Goal: Task Accomplishment & Management: Use online tool/utility

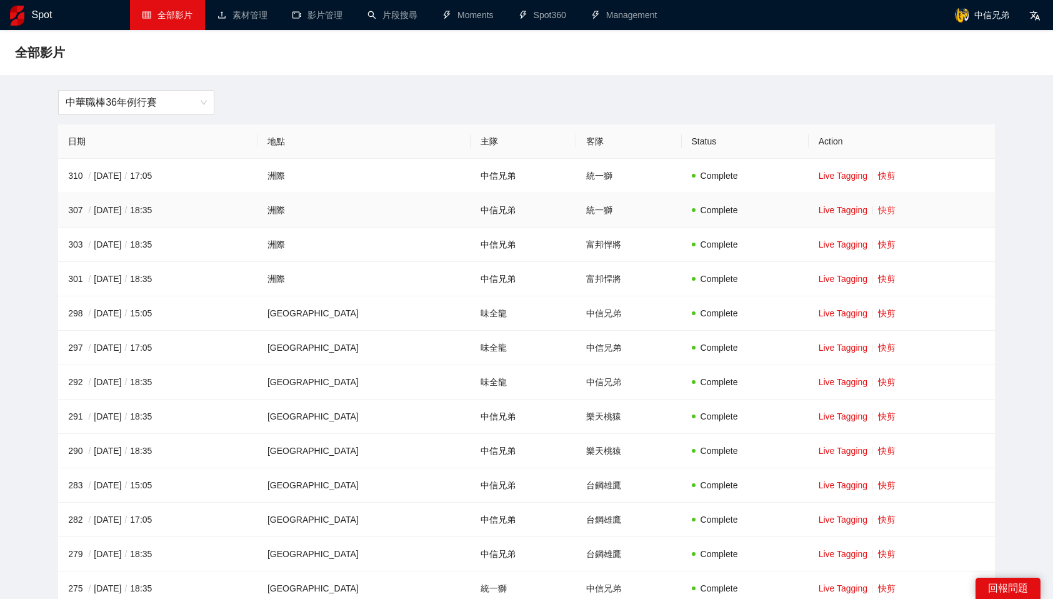
click at [878, 211] on link "快剪" at bounding box center [887, 210] width 18 height 10
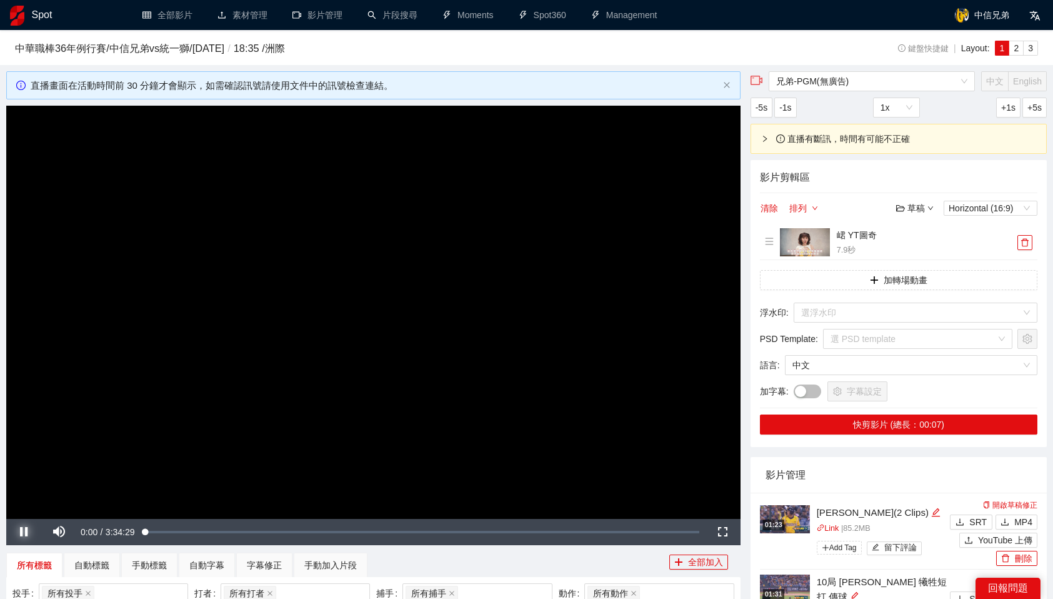
click at [23, 532] on span "Video Player" at bounding box center [23, 532] width 35 height 0
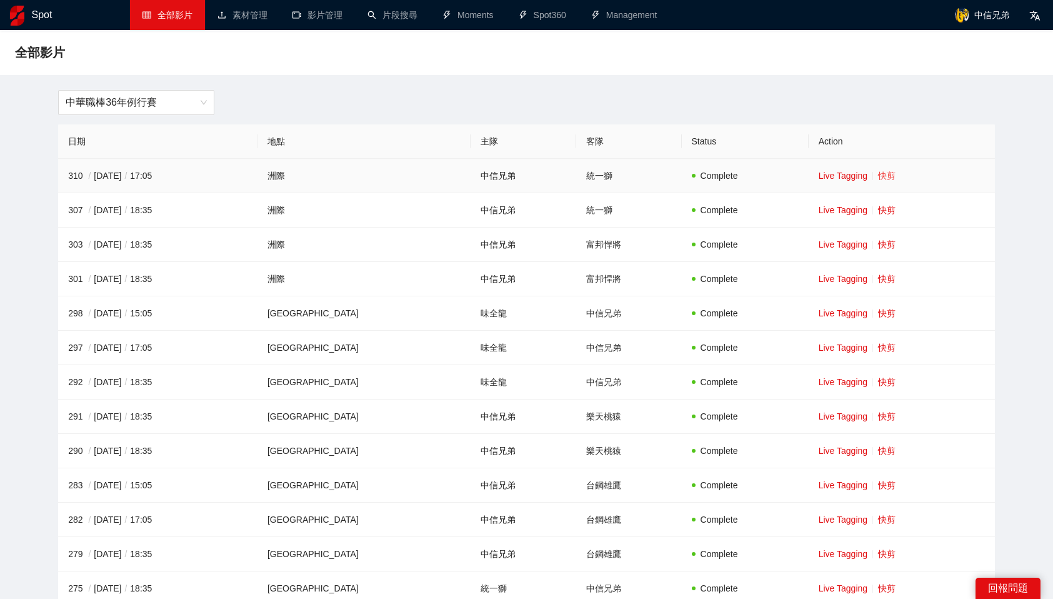
click at [878, 174] on link "快剪" at bounding box center [887, 176] width 18 height 10
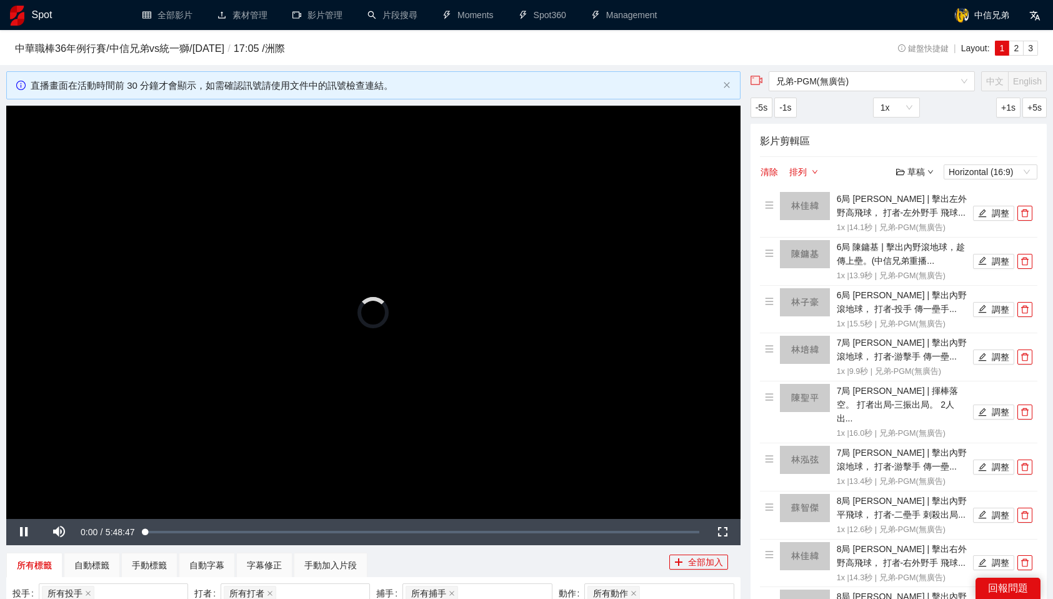
click at [548, 310] on video "Video Player" at bounding box center [373, 312] width 734 height 413
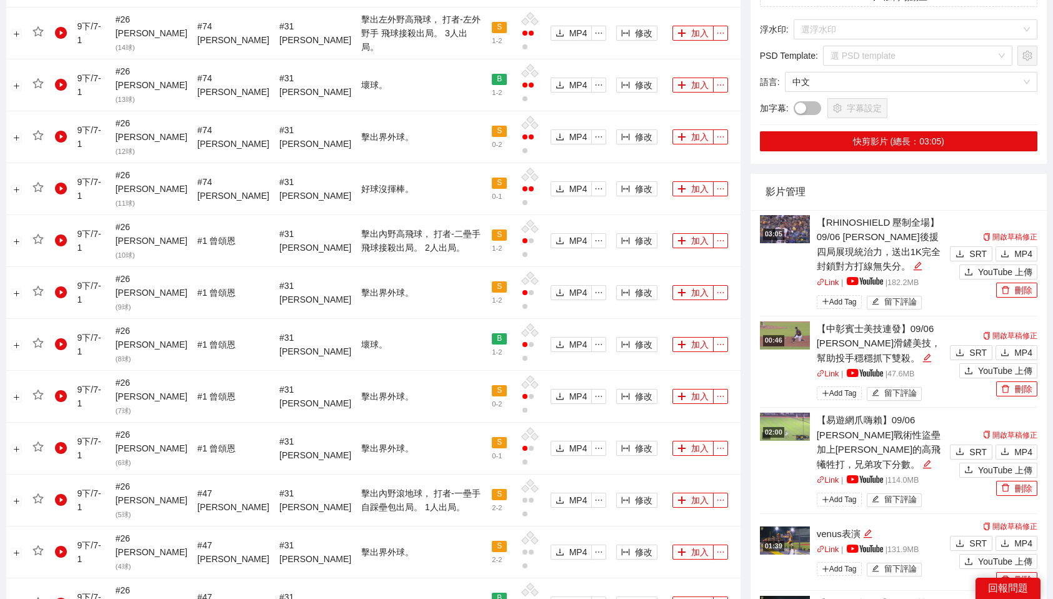
scroll to position [799, 0]
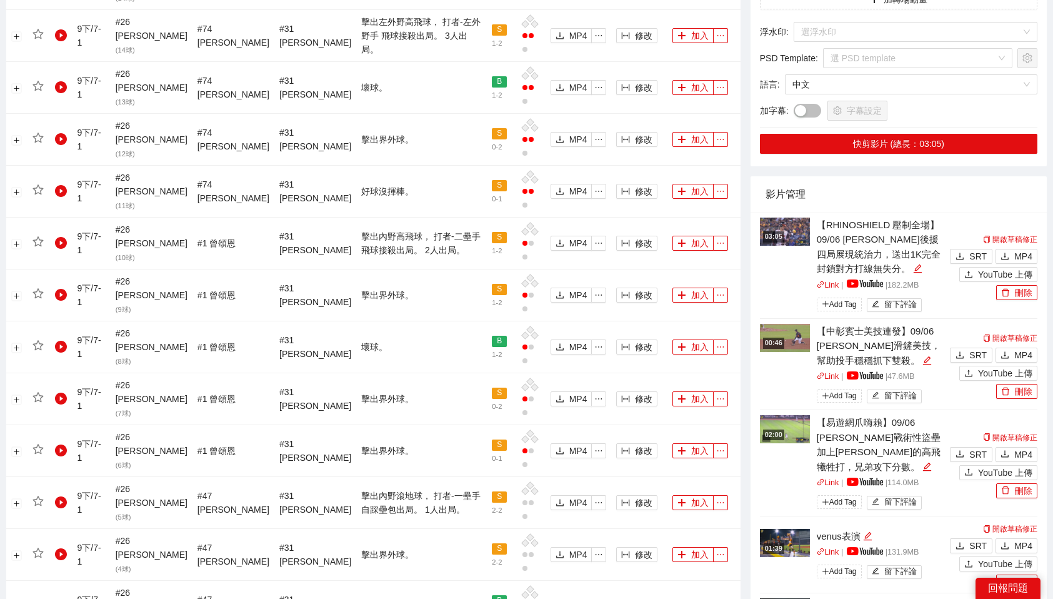
click at [771, 415] on img at bounding box center [785, 429] width 50 height 28
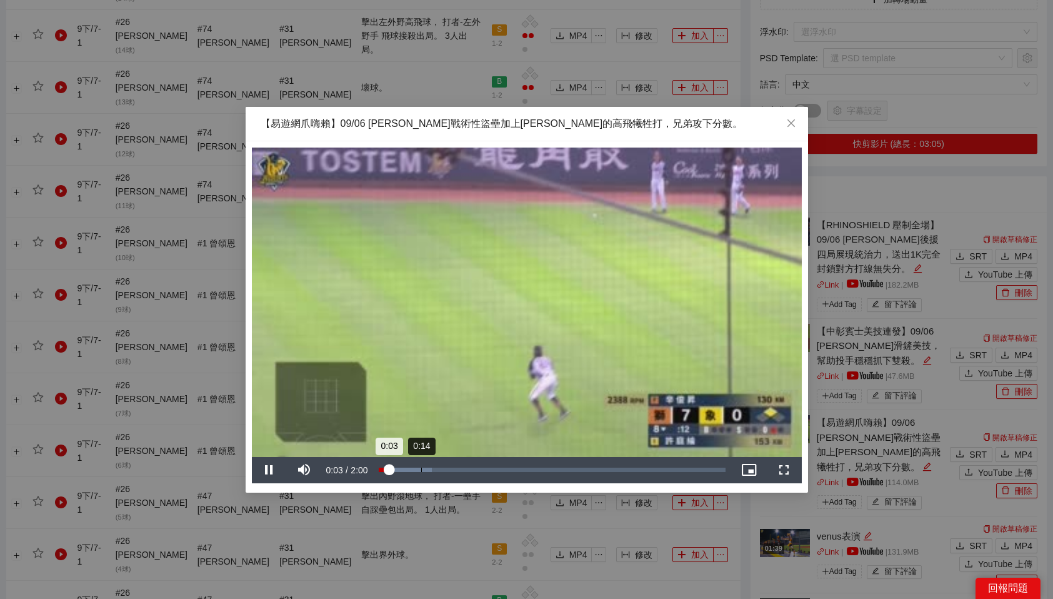
click at [421, 468] on div "0:14" at bounding box center [421, 470] width 1 height 4
click at [476, 473] on div "Loaded : 27.36% 0:34 0:15" at bounding box center [552, 470] width 359 height 26
click at [559, 469] on div "1:02" at bounding box center [559, 470] width 1 height 4
click at [595, 471] on div "1:14" at bounding box center [595, 470] width 1 height 4
click at [631, 338] on video "Video Player" at bounding box center [527, 302] width 550 height 309
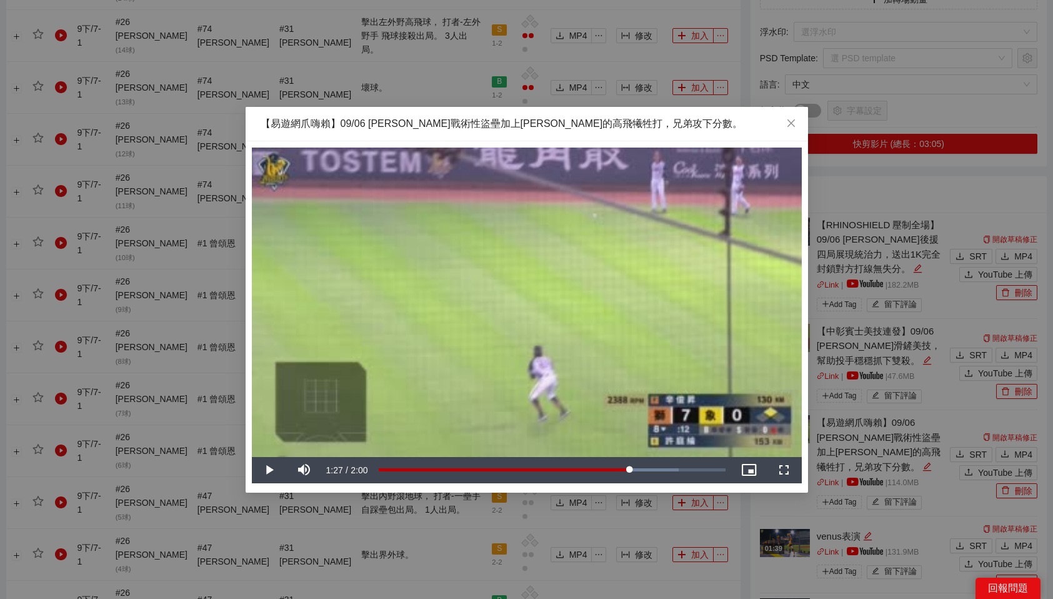
click at [525, 409] on video "Video Player" at bounding box center [527, 302] width 550 height 309
click at [271, 470] on span "Video Player" at bounding box center [269, 470] width 35 height 0
click at [752, 81] on div "**********" at bounding box center [526, 299] width 1053 height 599
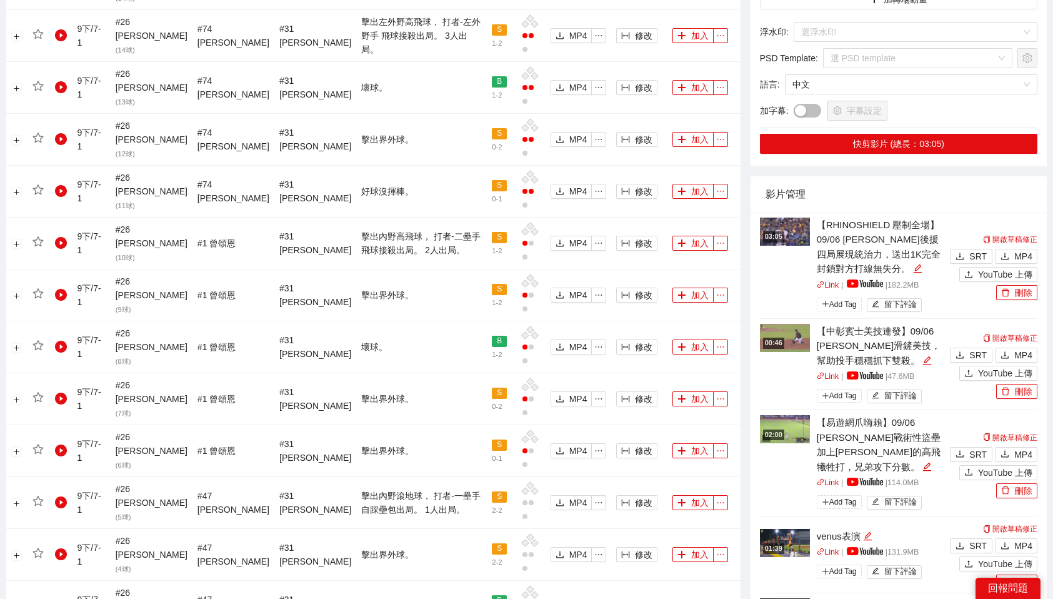
click at [779, 415] on img at bounding box center [785, 429] width 50 height 28
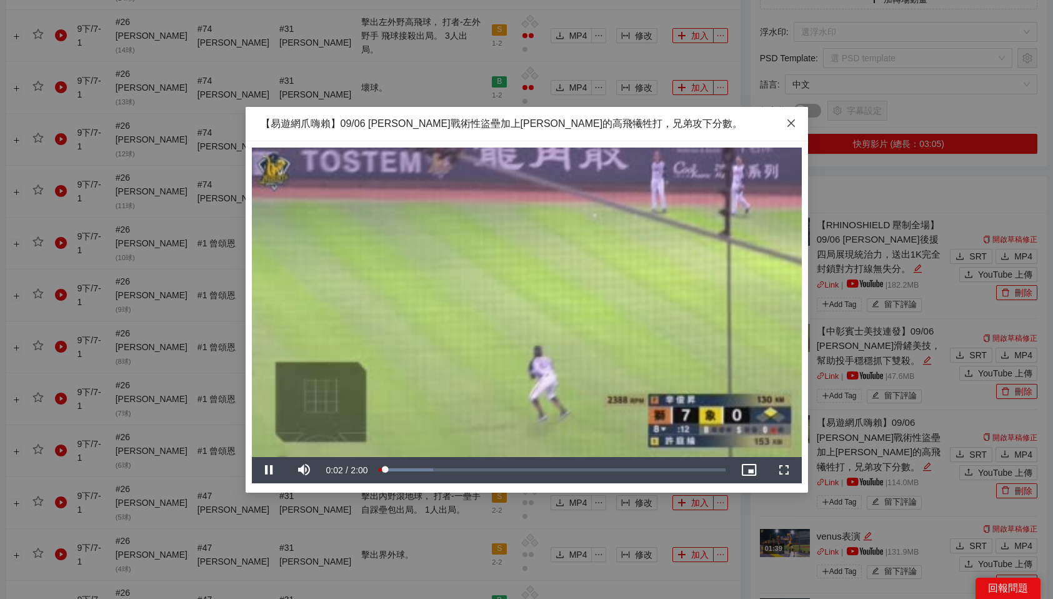
click at [790, 121] on icon "close" at bounding box center [791, 123] width 10 height 10
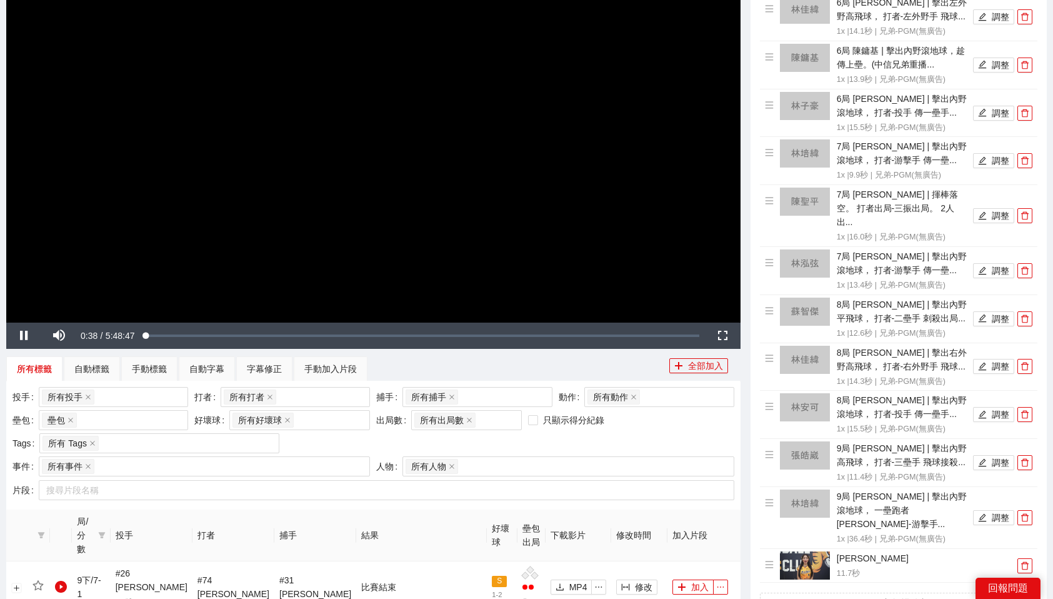
scroll to position [195, 0]
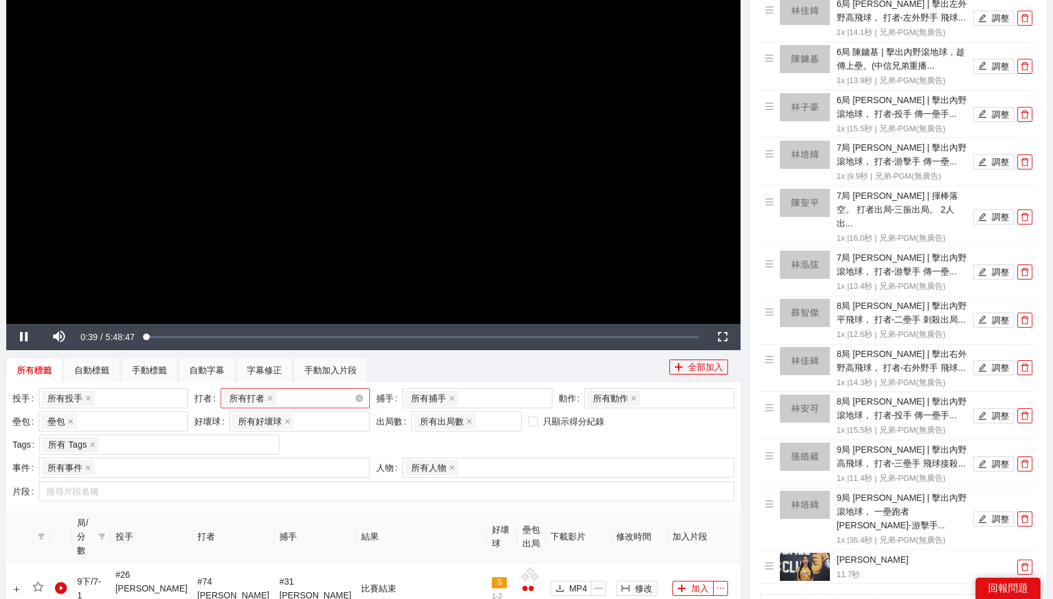
click at [310, 396] on div "所有打者 + 0 ..." at bounding box center [289, 398] width 131 height 18
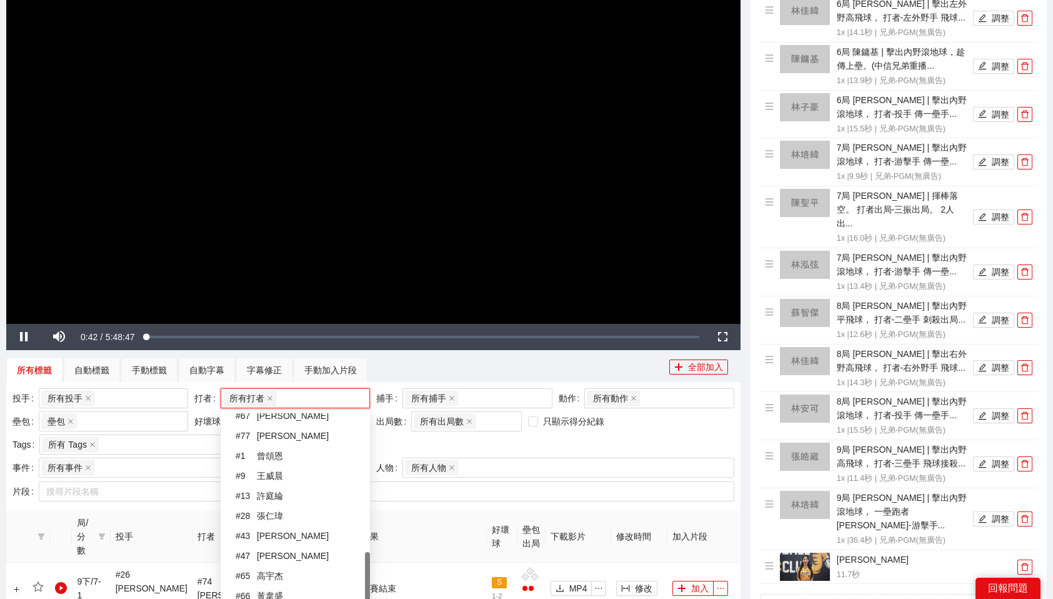
scroll to position [358, 0]
click at [283, 481] on div "# 13 [PERSON_NAME]" at bounding box center [299, 485] width 127 height 14
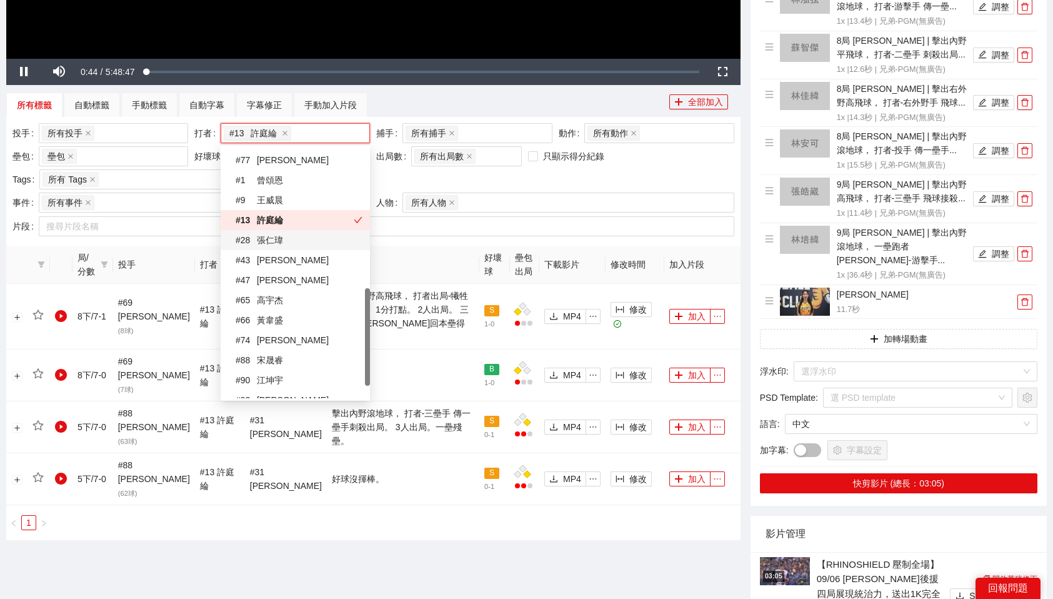
scroll to position [479, 0]
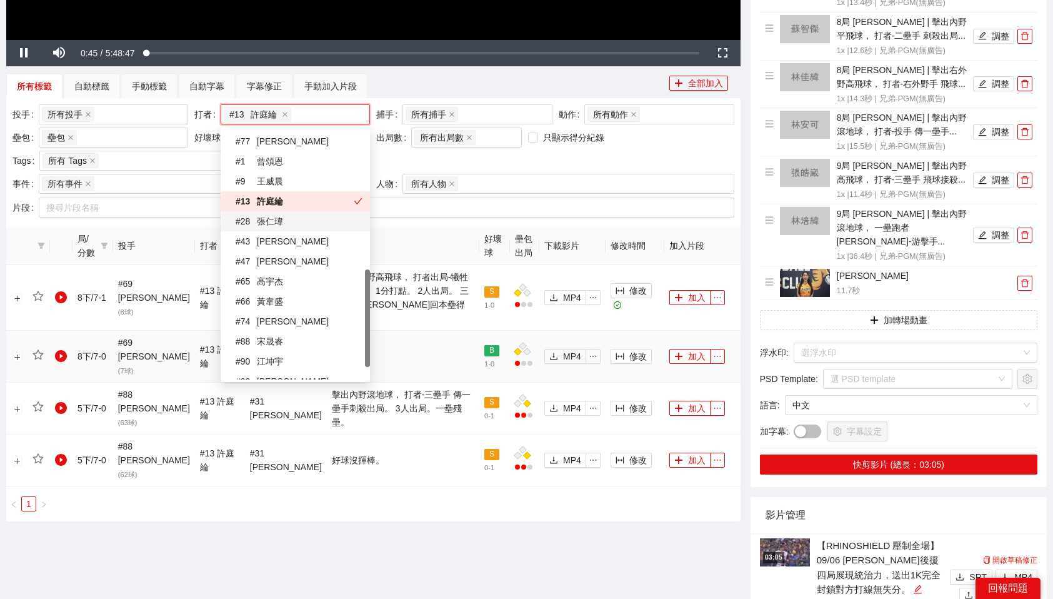
click at [436, 331] on td "壞球。" at bounding box center [403, 357] width 153 height 52
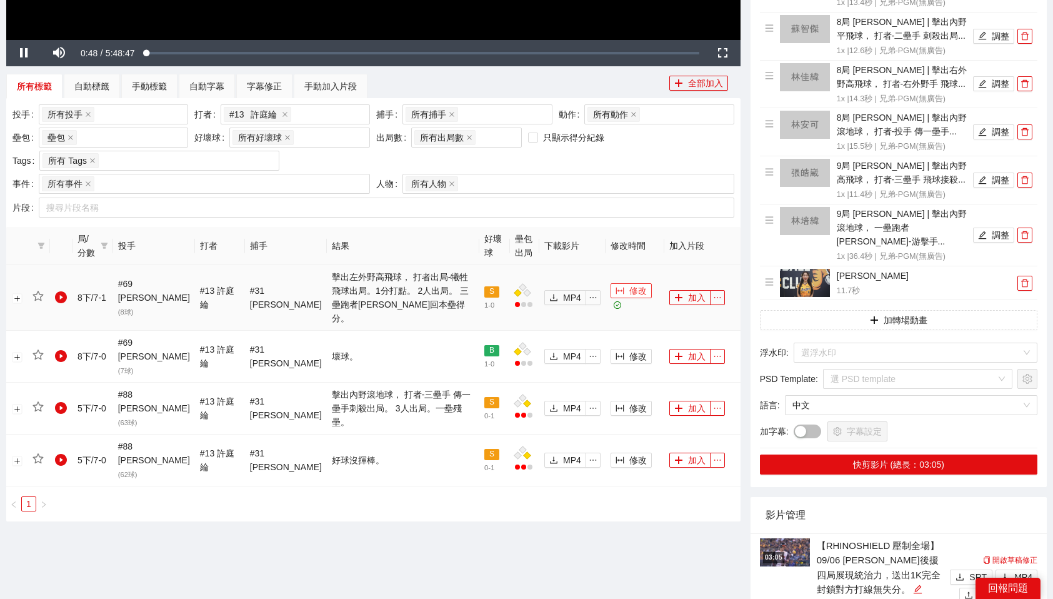
click at [629, 284] on span "修改" at bounding box center [638, 291] width 18 height 14
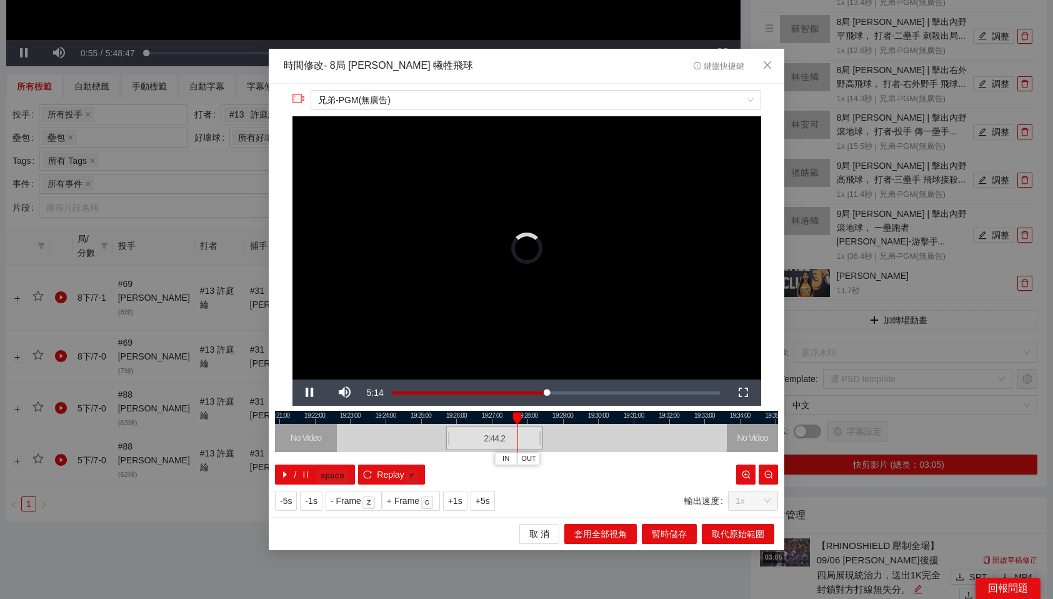
drag, startPoint x: 523, startPoint y: 435, endPoint x: 449, endPoint y: 439, distance: 73.2
click at [449, 439] on div at bounding box center [448, 438] width 8 height 28
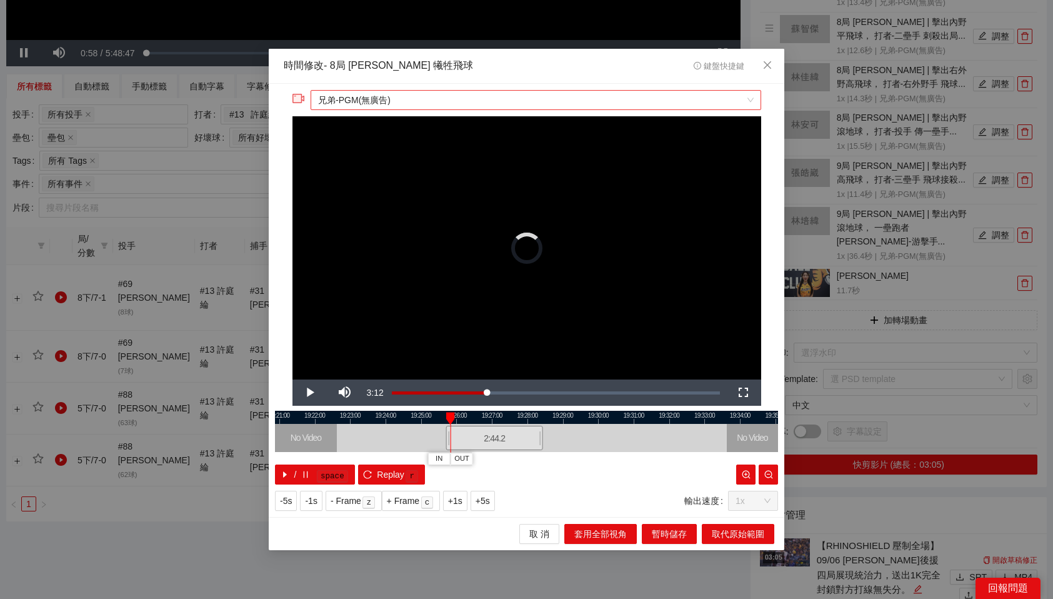
click at [451, 100] on span "兄弟-PGM(無廣告)" at bounding box center [535, 100] width 435 height 19
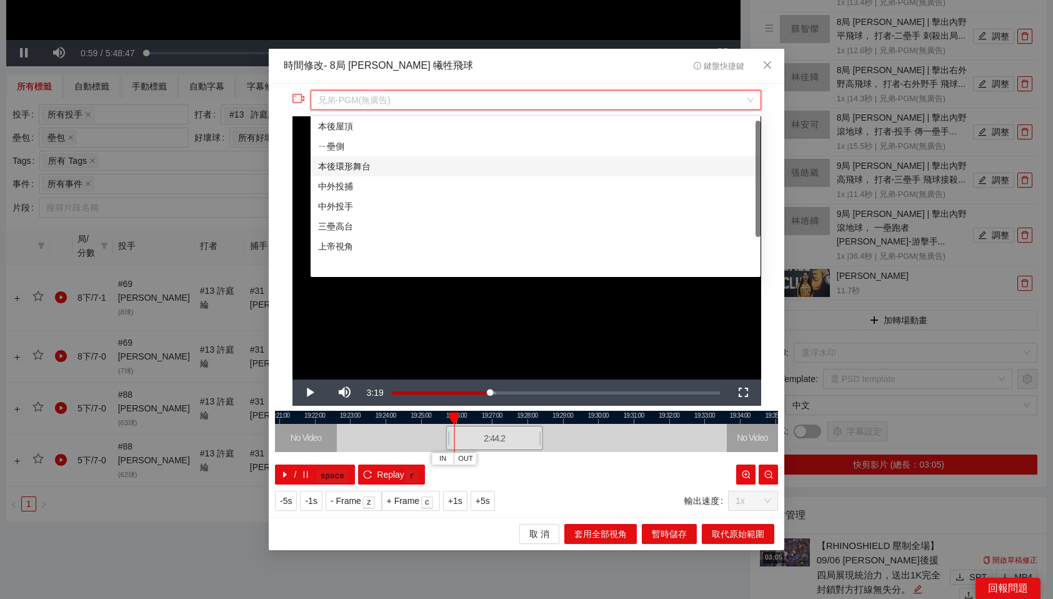
scroll to position [60, 0]
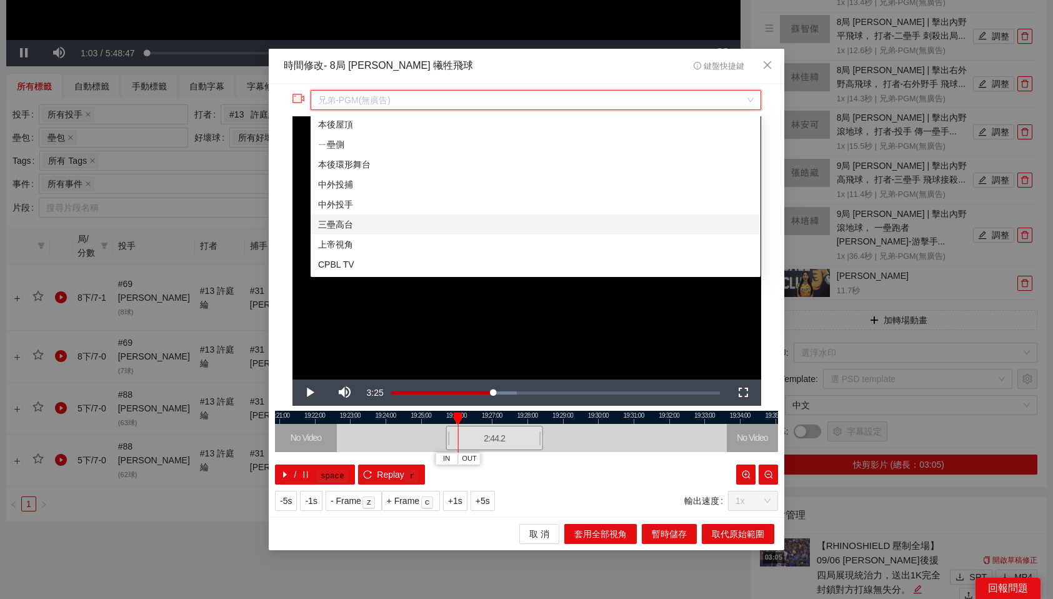
click at [364, 223] on div "三壘高台" at bounding box center [535, 225] width 435 height 14
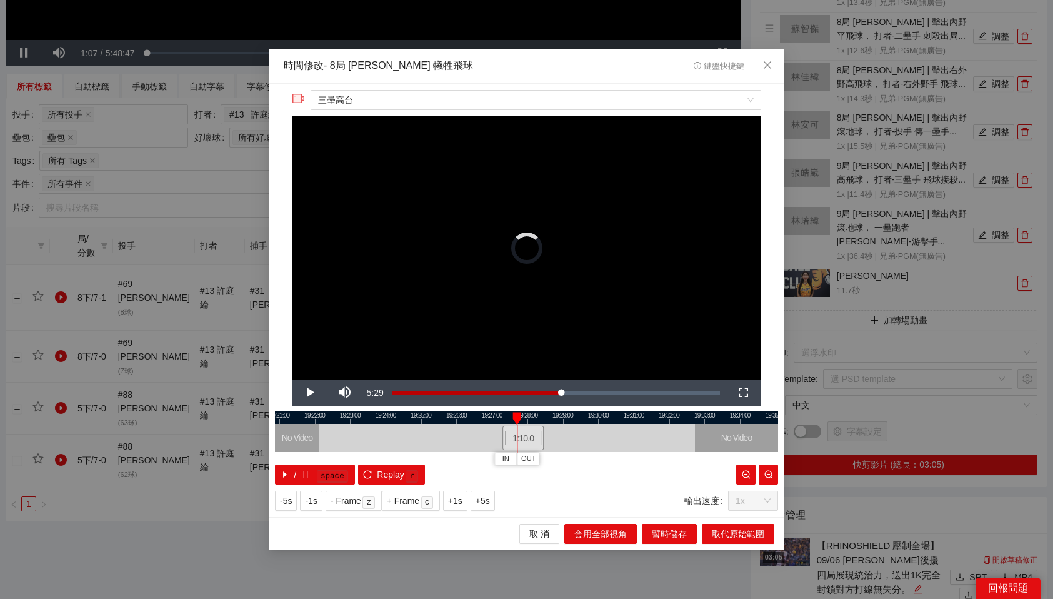
drag, startPoint x: 514, startPoint y: 436, endPoint x: 543, endPoint y: 437, distance: 28.8
click at [543, 437] on div at bounding box center [542, 438] width 8 height 28
click at [498, 409] on div "**********" at bounding box center [527, 301] width 516 height 434
click at [418, 101] on span "三壘高台" at bounding box center [535, 100] width 435 height 19
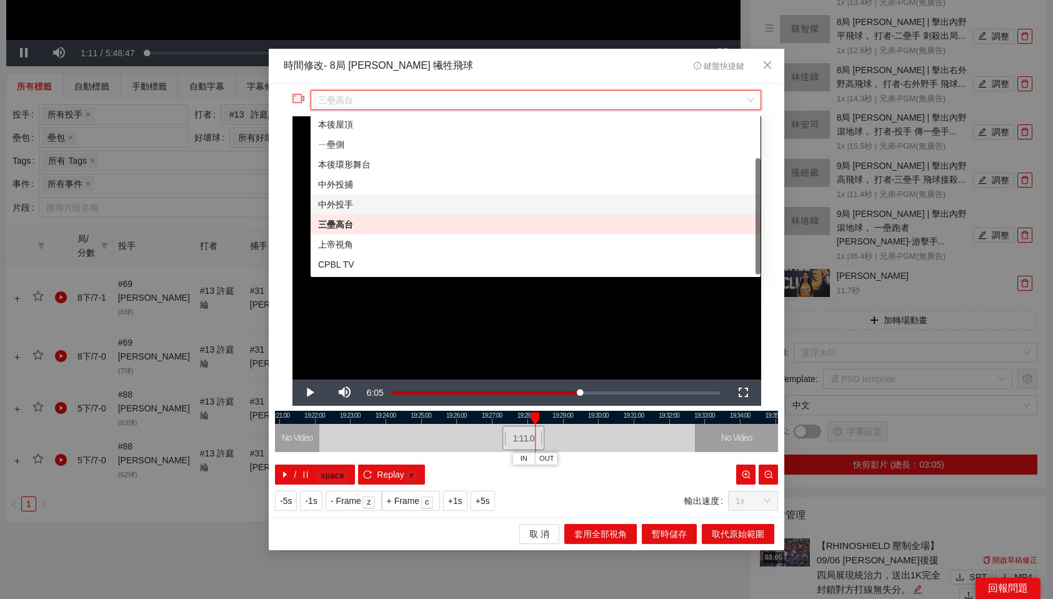
click at [345, 207] on div "中外投手" at bounding box center [535, 205] width 435 height 14
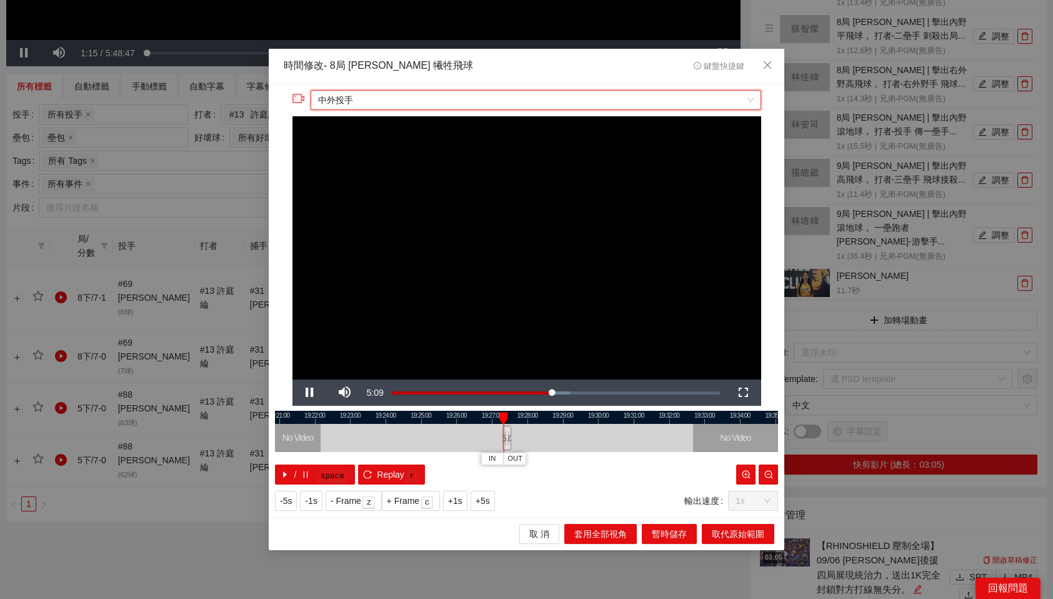
click at [468, 98] on span "中外投手" at bounding box center [535, 100] width 435 height 19
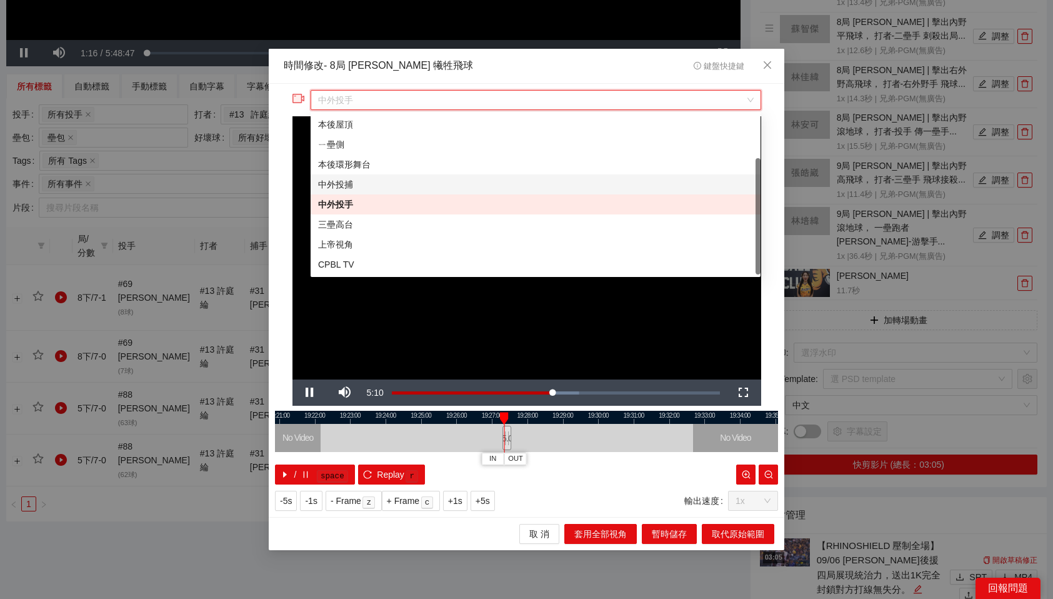
click at [372, 179] on div "中外投捕" at bounding box center [535, 185] width 435 height 14
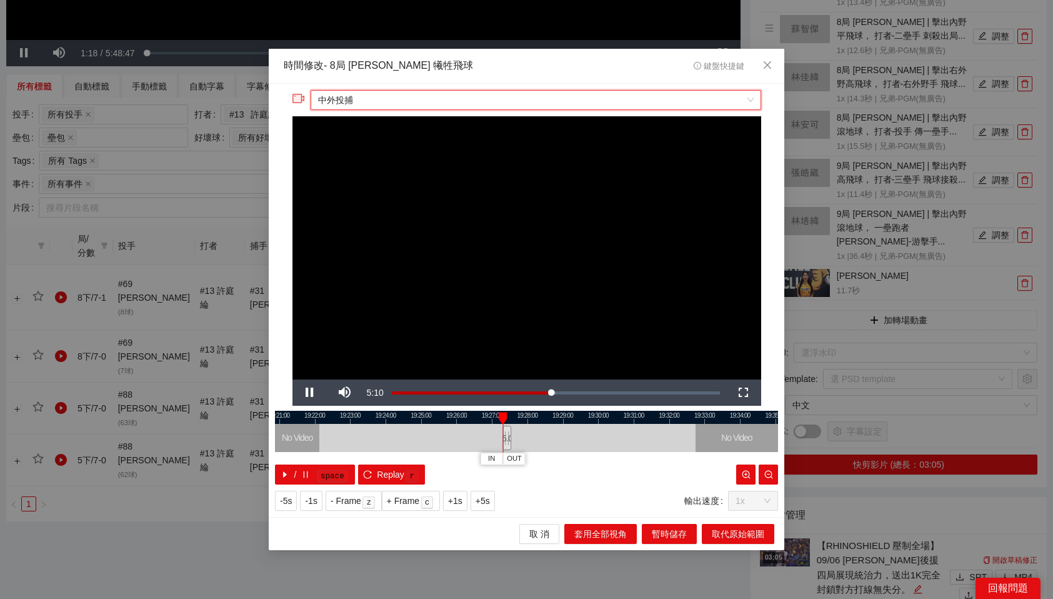
click at [457, 103] on span "中外投捕" at bounding box center [535, 100] width 435 height 19
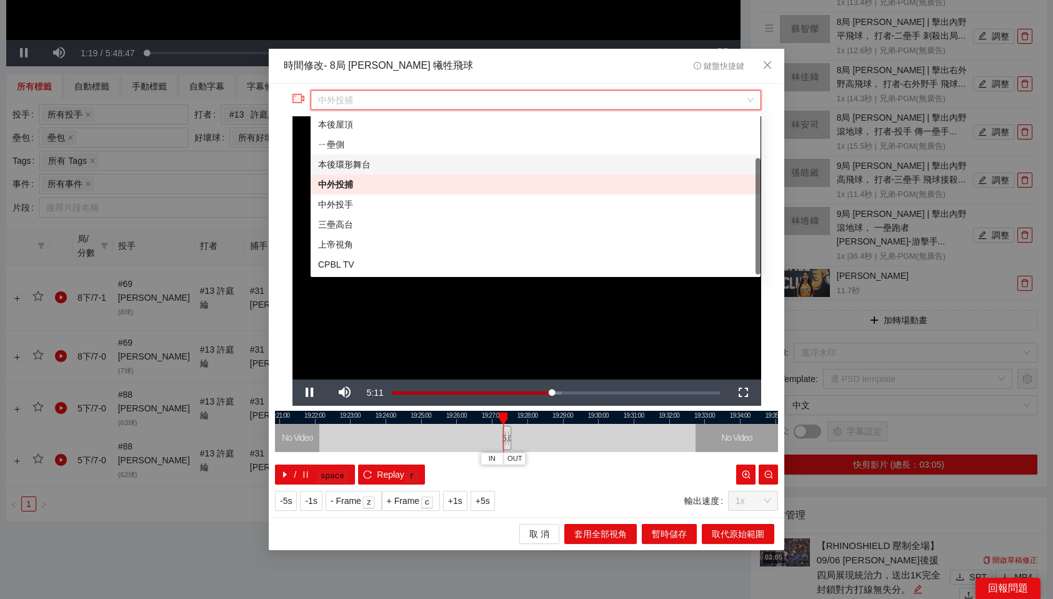
click at [373, 161] on div "本後環形舞台" at bounding box center [535, 165] width 435 height 14
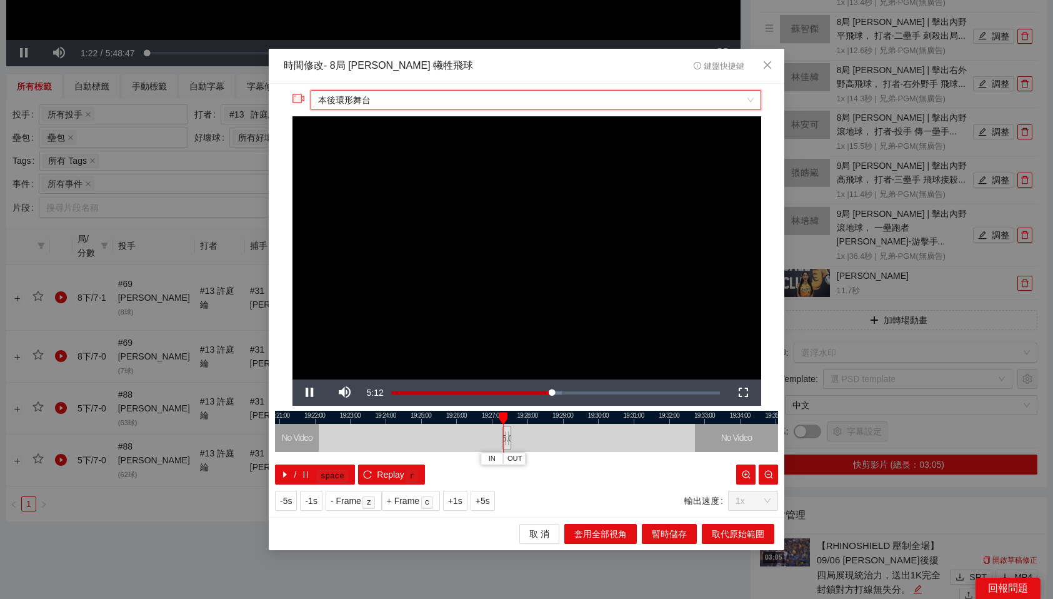
click at [399, 94] on span "本後環形舞台" at bounding box center [535, 100] width 435 height 19
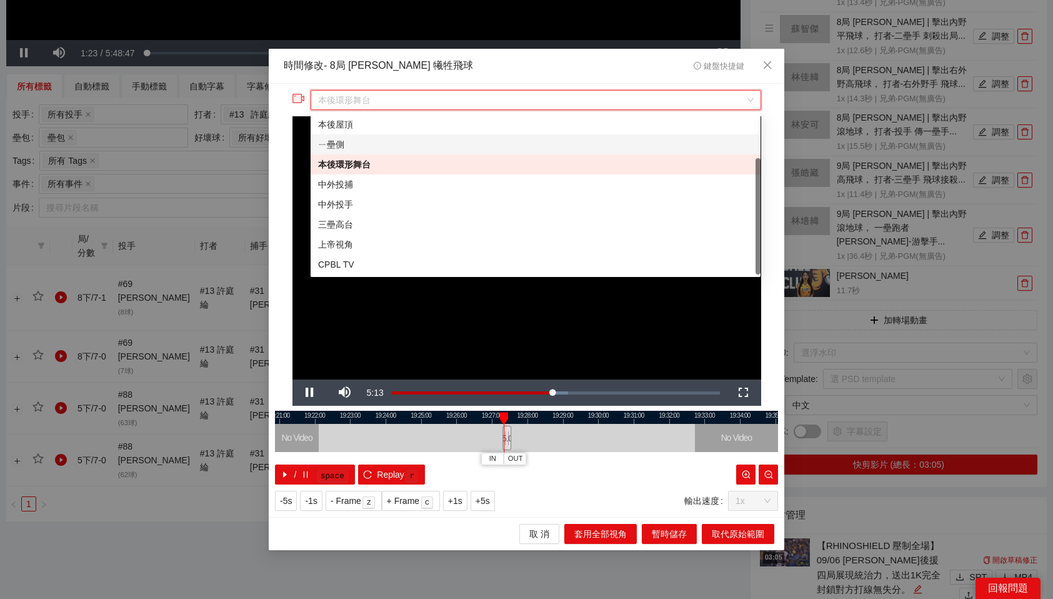
click at [356, 148] on div "ㄧ壘側" at bounding box center [535, 145] width 435 height 14
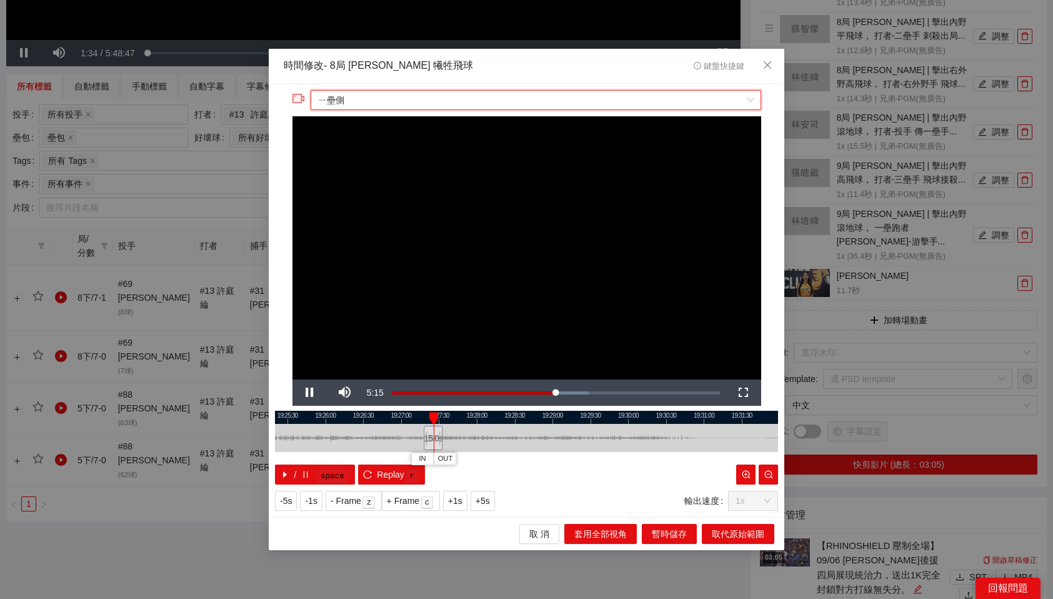
click at [404, 104] on span "ㄧ壘側" at bounding box center [535, 100] width 435 height 19
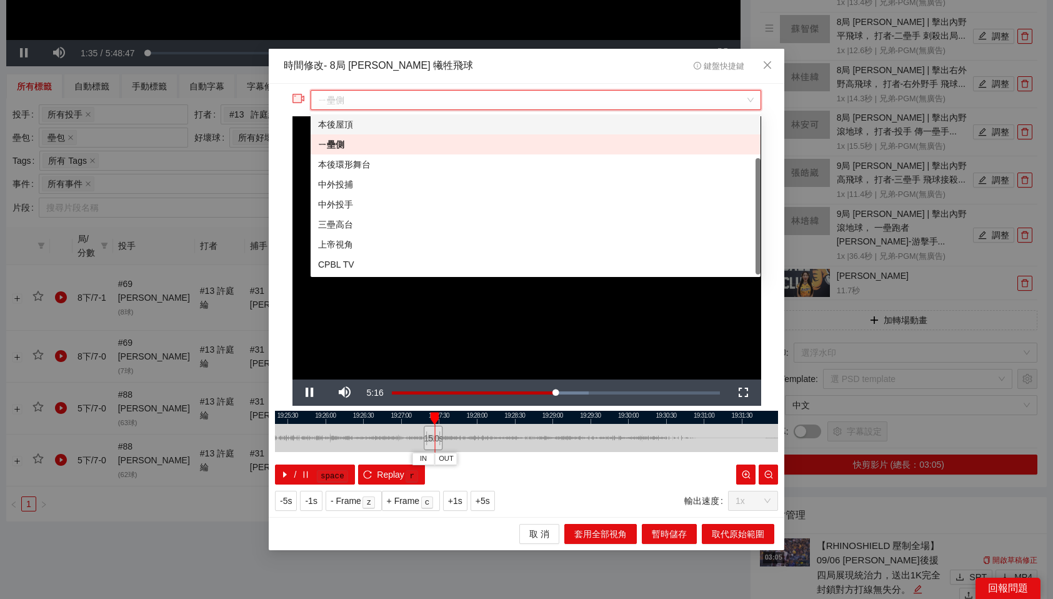
click at [383, 126] on div "本後屋頂" at bounding box center [535, 125] width 435 height 14
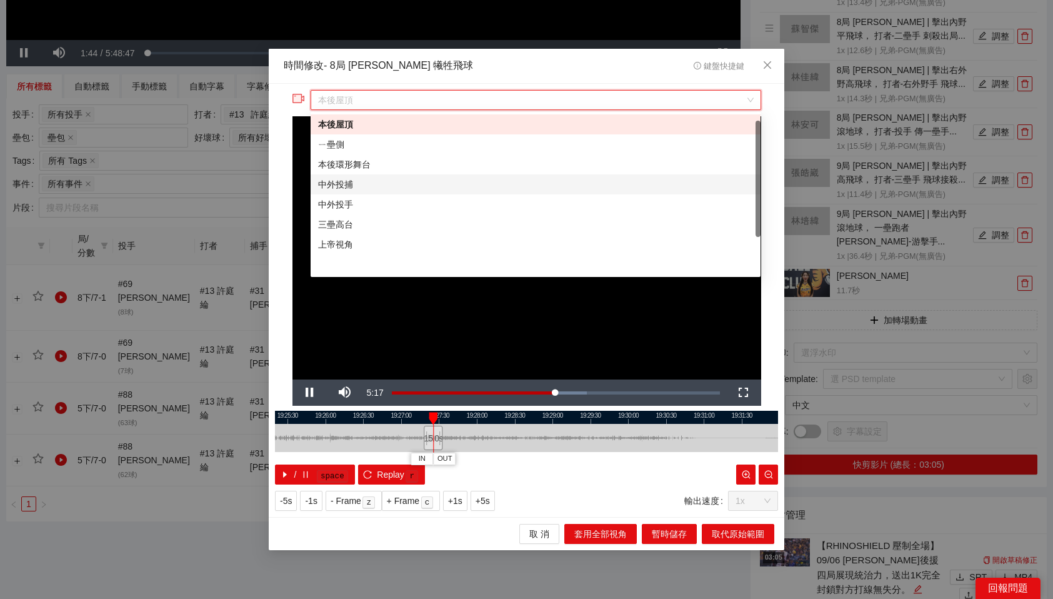
scroll to position [0, 0]
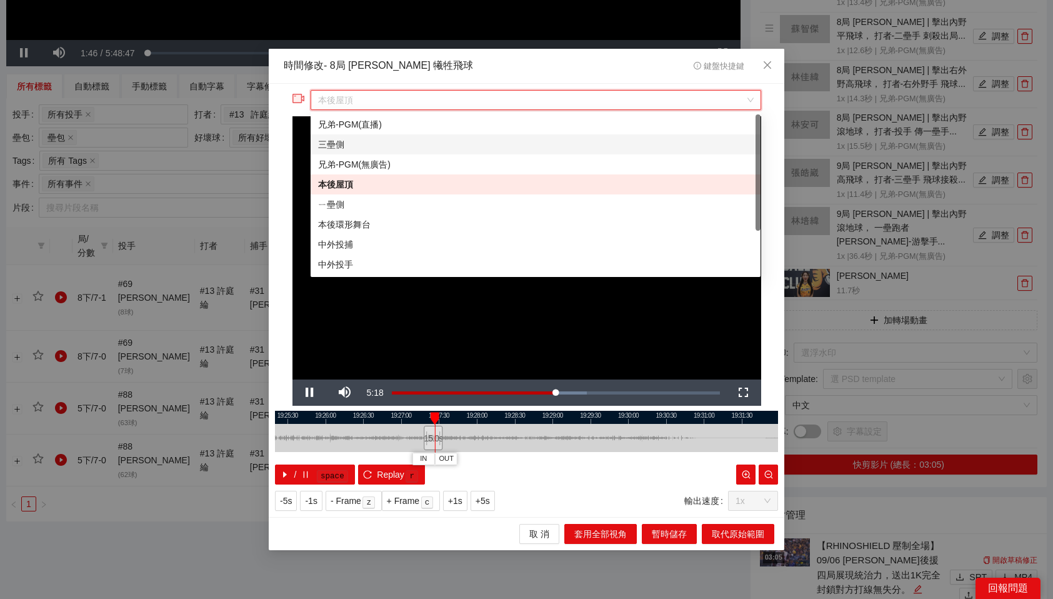
click at [347, 143] on div "三壘側" at bounding box center [535, 145] width 435 height 14
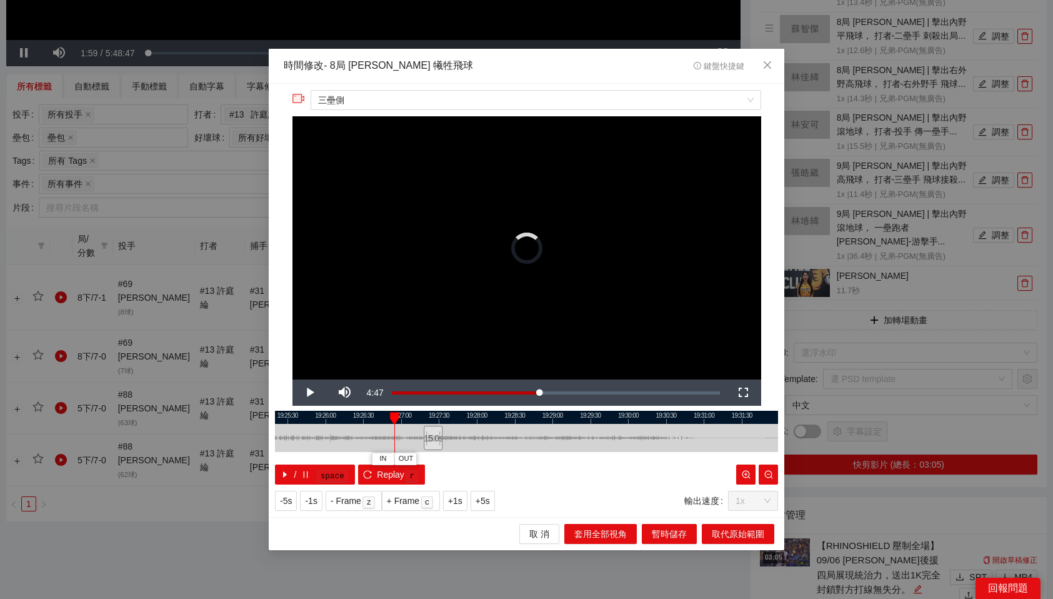
drag, startPoint x: 426, startPoint y: 418, endPoint x: 386, endPoint y: 423, distance: 39.8
click at [386, 423] on div "19:25:00 19:25:30 19:26:00 19:26:30 19:27:00 19:27:30 19:28:00 19:28:30 19:29:0…" at bounding box center [526, 448] width 503 height 74
click at [497, 106] on span "三壘側" at bounding box center [535, 100] width 435 height 19
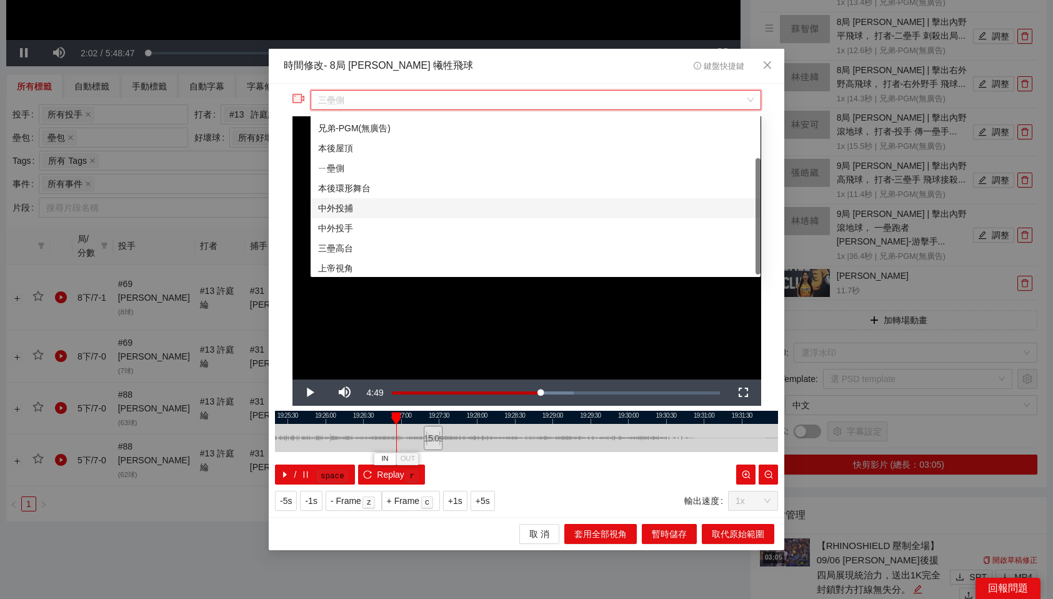
scroll to position [60, 0]
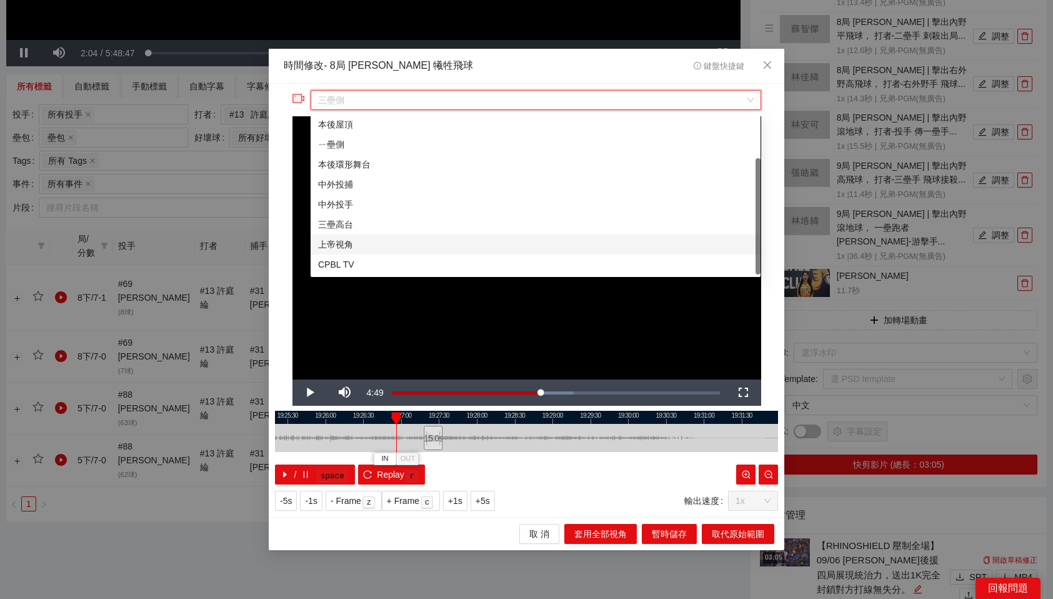
click at [349, 247] on div "上帝視角" at bounding box center [535, 245] width 435 height 14
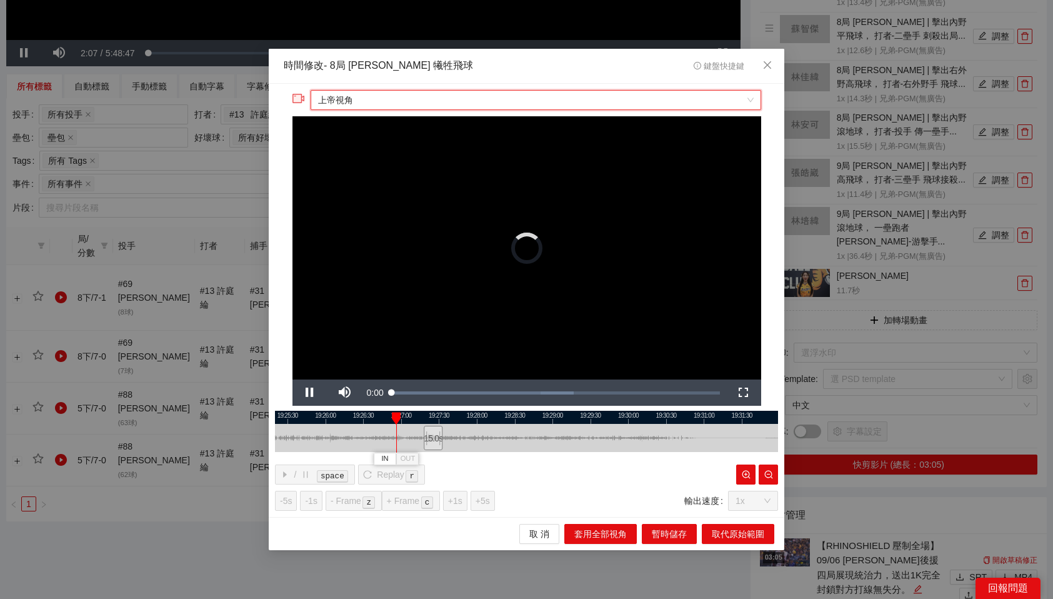
click at [416, 97] on span "上帝視角" at bounding box center [535, 100] width 435 height 19
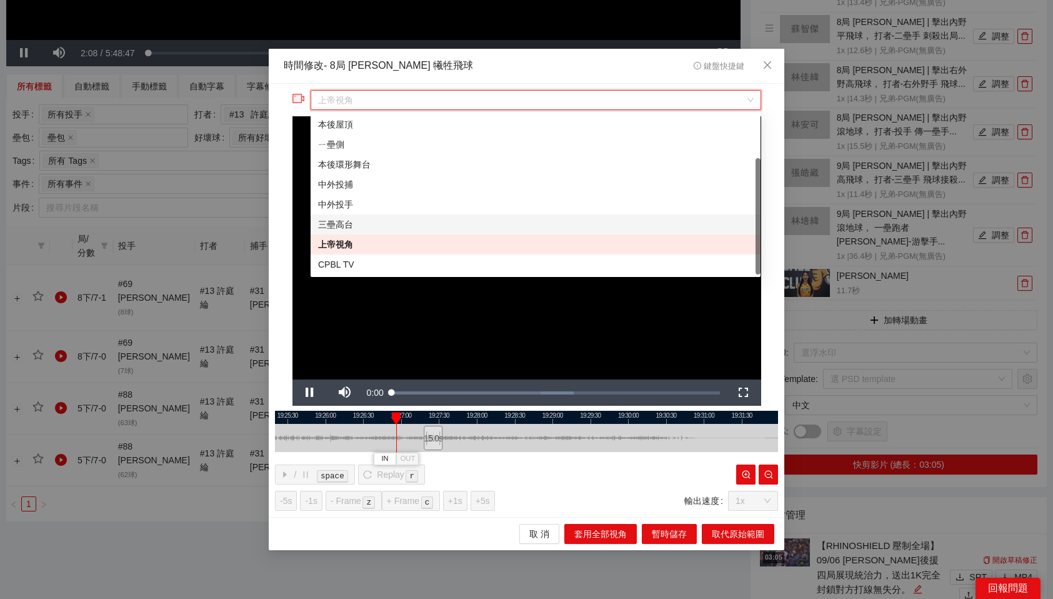
click at [339, 226] on div "三壘高台" at bounding box center [535, 225] width 435 height 14
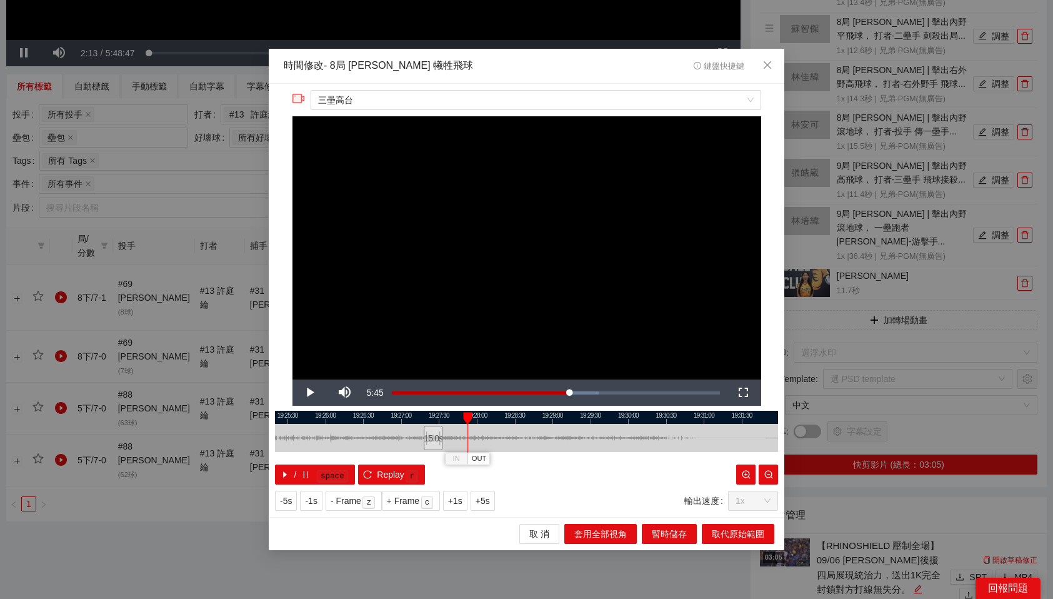
drag, startPoint x: 429, startPoint y: 418, endPoint x: 471, endPoint y: 413, distance: 42.1
click at [471, 413] on div at bounding box center [467, 418] width 9 height 13
click at [769, 66] on icon "close" at bounding box center [768, 65] width 10 height 10
